Goal: Information Seeking & Learning: Stay updated

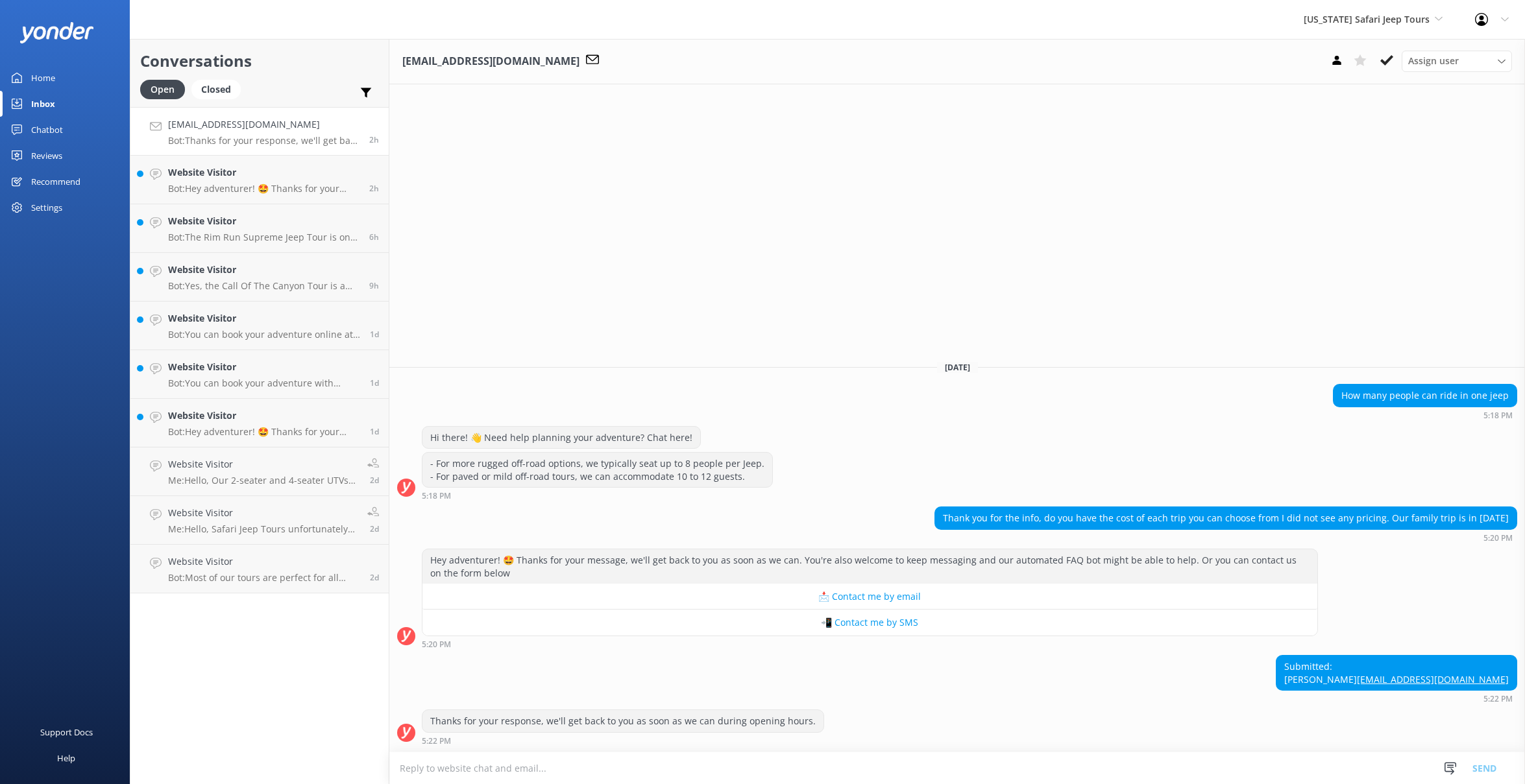
click at [208, 137] on p "Bot: Thanks for your response, we'll get back to you as soon as we can during o…" at bounding box center [264, 141] width 191 height 12
drag, startPoint x: 207, startPoint y: 186, endPoint x: 237, endPoint y: 196, distance: 31.6
click at [208, 186] on p "Bot: Hey adventurer! 🤩 Thanks for your message, we'll get back to you as soon a…" at bounding box center [264, 189] width 191 height 12
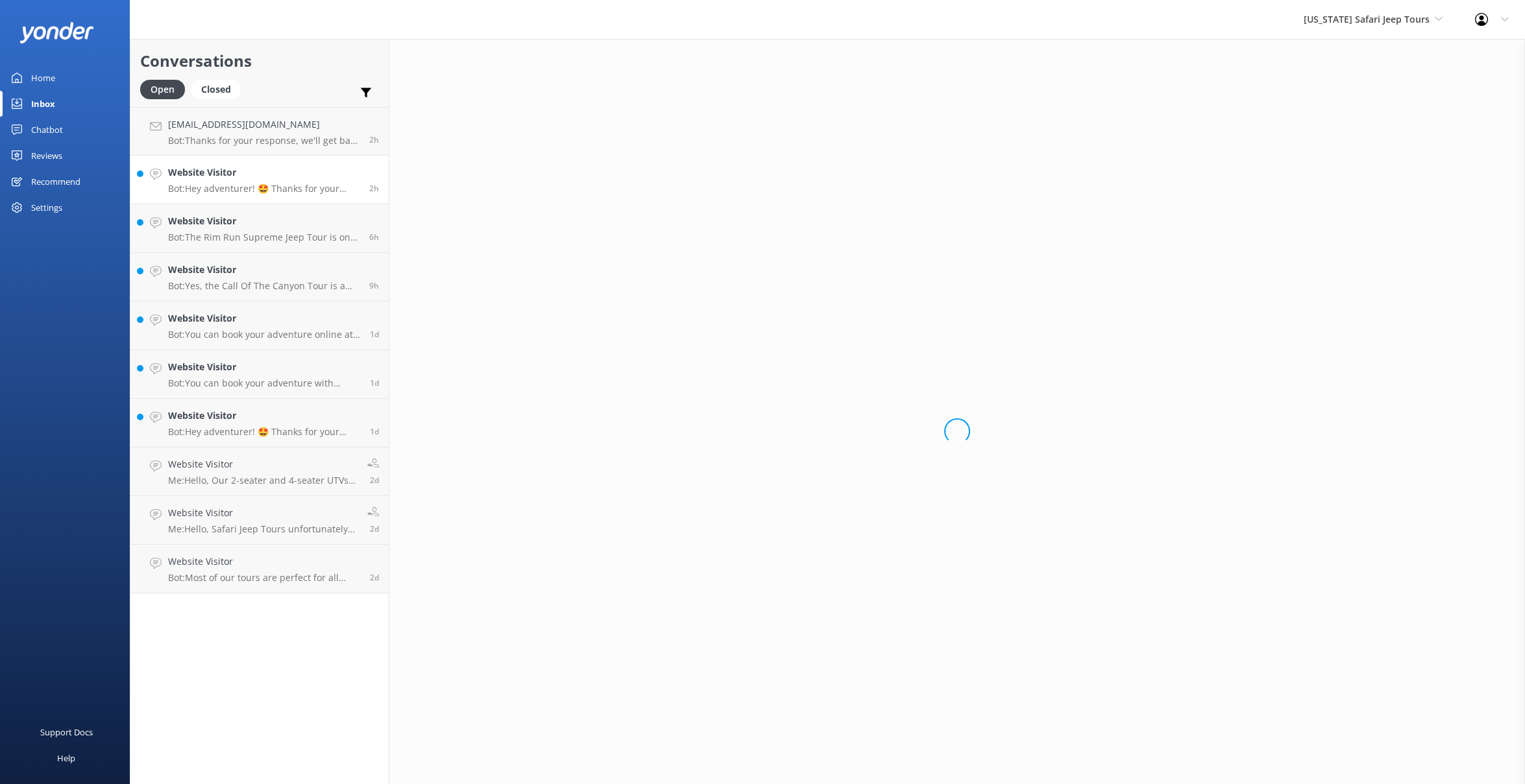
click at [40, 155] on div "Reviews" at bounding box center [46, 155] width 31 height 26
